Goal: Information Seeking & Learning: Understand process/instructions

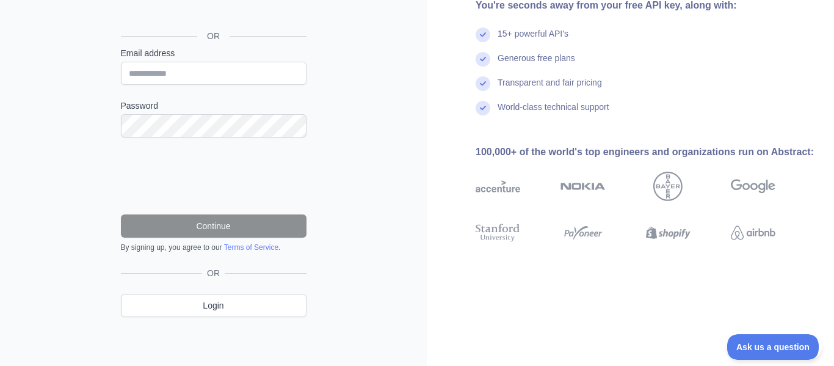
scroll to position [74, 0]
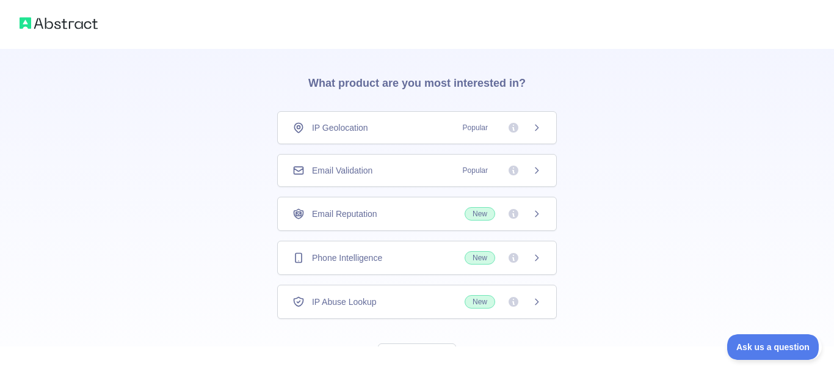
scroll to position [35, 0]
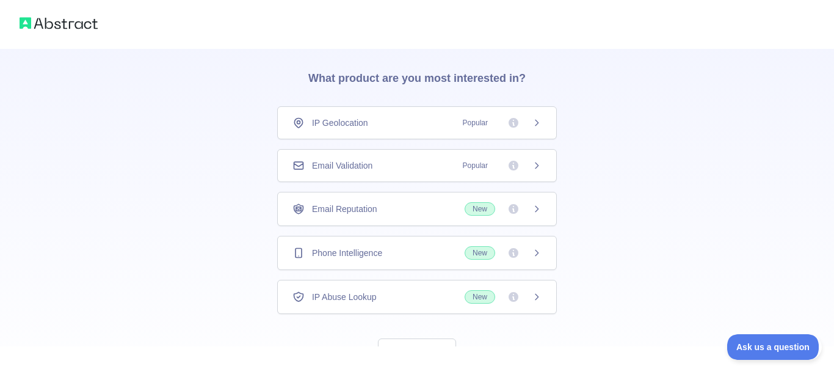
click at [535, 297] on icon at bounding box center [536, 297] width 10 height 10
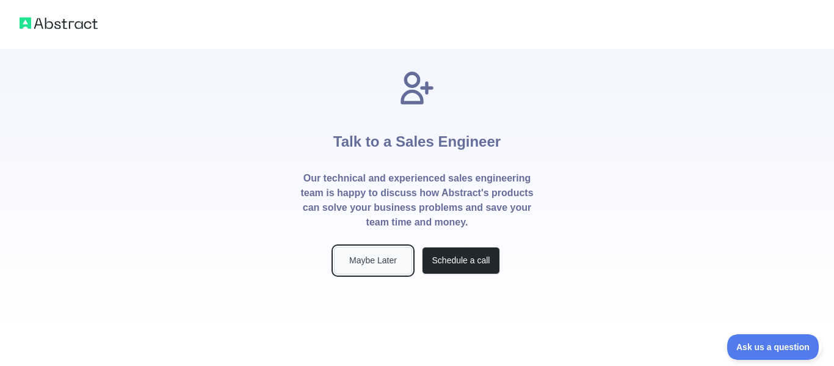
click at [376, 253] on button "Maybe Later" at bounding box center [373, 260] width 78 height 27
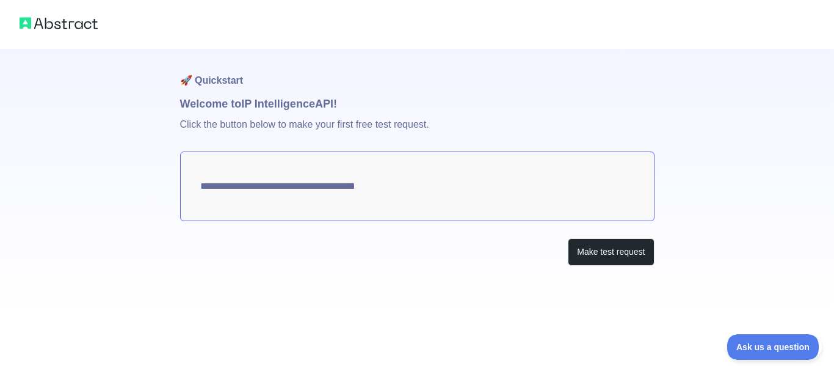
click at [431, 200] on textarea "**********" at bounding box center [417, 186] width 474 height 70
click at [585, 245] on button "Make test request" at bounding box center [610, 251] width 86 height 27
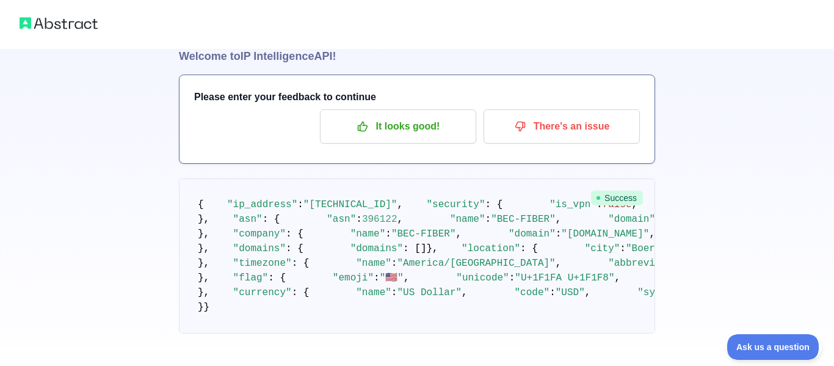
scroll to position [52, 0]
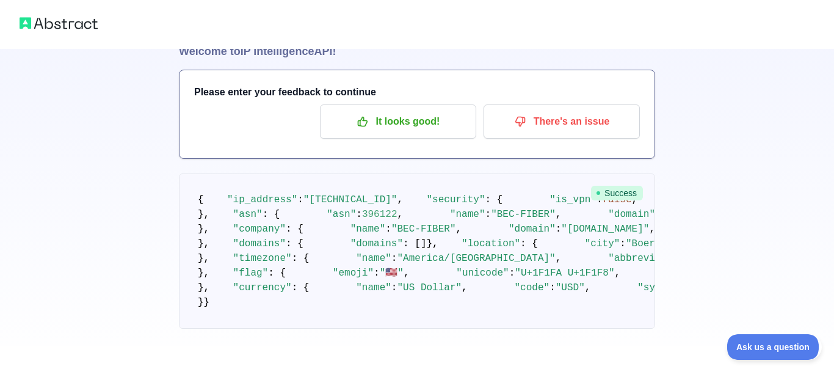
click at [486, 247] on pre "{ "ip_address" : "[TECHNICAL_ID]" , "security" : { "is_vpn" : false , "is_proxy…" at bounding box center [417, 250] width 476 height 155
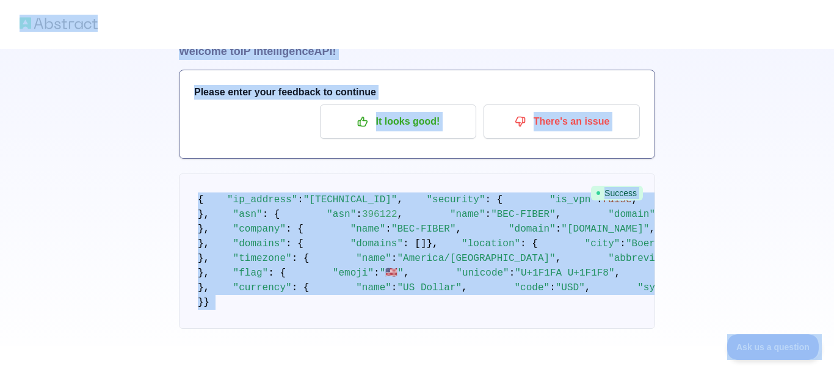
click at [486, 247] on pre "{ "ip_address" : "[TECHNICAL_ID]" , "security" : { "is_vpn" : false , "is_proxy…" at bounding box center [417, 250] width 476 height 155
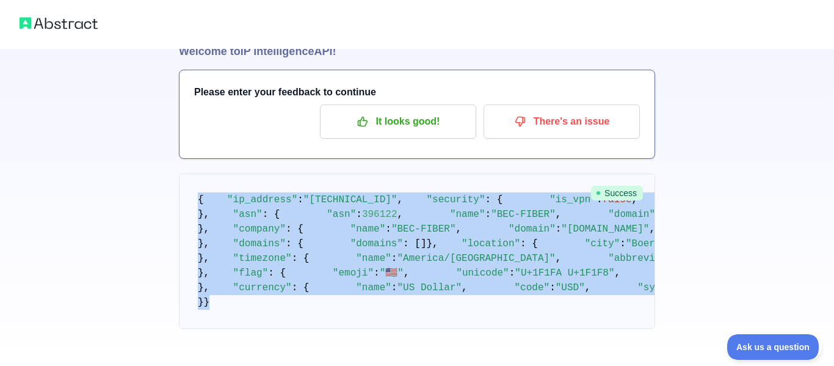
drag, startPoint x: 198, startPoint y: 197, endPoint x: 439, endPoint y: 359, distance: 290.2
click at [439, 313] on div "🚀 Quickstart Welcome to IP Intelligence API! Please enter your feedback to cont…" at bounding box center [417, 131] width 834 height 366
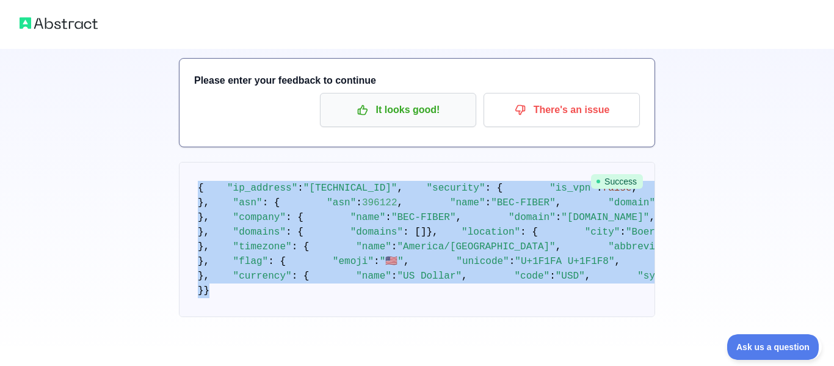
scroll to position [265, 0]
copy div "{ "ip_address" : "[TECHNICAL_ID]" , "security" : { "is_vpn" : false , "is_proxy…"
